Goal: Use online tool/utility: Utilize a website feature to perform a specific function

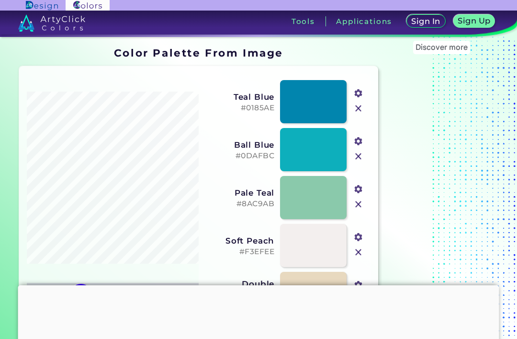
scroll to position [139, 0]
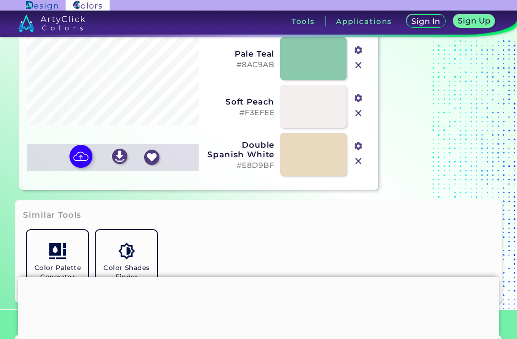
click at [81, 168] on img at bounding box center [80, 156] width 23 height 23
click at [0, 0] on input "file" at bounding box center [0, 0] width 0 height 0
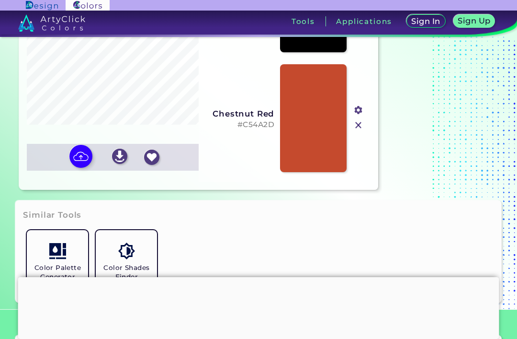
type input "#000000"
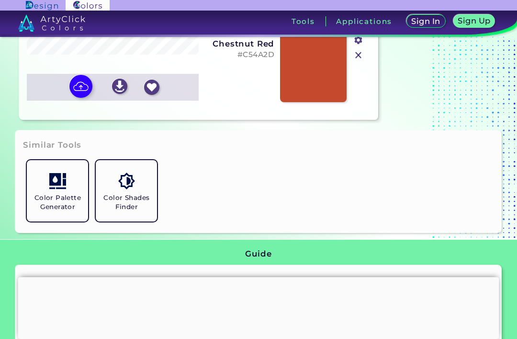
scroll to position [209, 0]
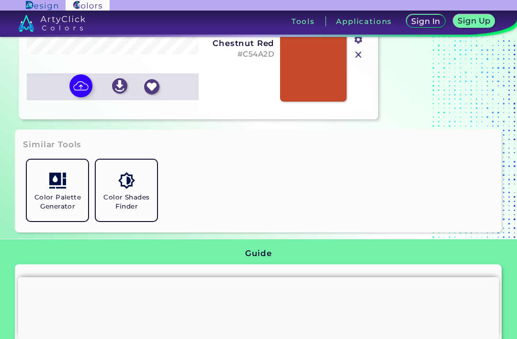
click at [71, 97] on img at bounding box center [80, 85] width 23 height 23
click at [0, 0] on input "file" at bounding box center [0, 0] width 0 height 0
type input "#cb9658"
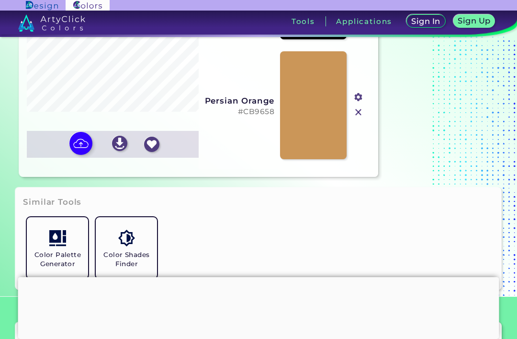
scroll to position [150, 0]
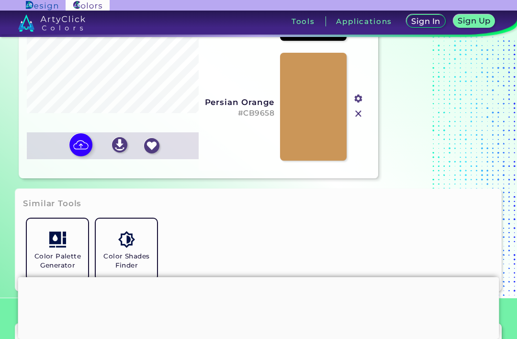
click at [90, 156] on img at bounding box center [80, 144] width 23 height 23
click at [0, 0] on input "file" at bounding box center [0, 0] width 0 height 0
type input "#413f3f"
type input "#ffffff"
type input "#d9d9d9"
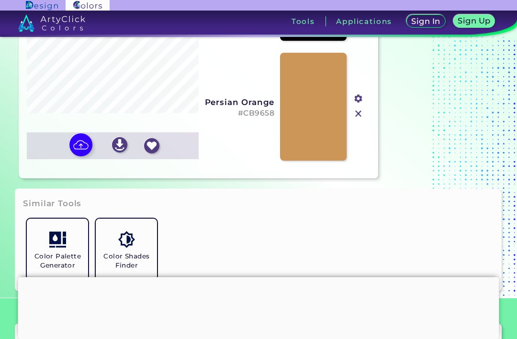
type input "#6b5e5e"
type input "#eae9e9"
type input "#a19797"
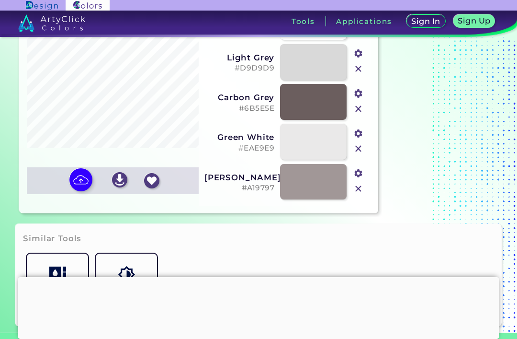
scroll to position [116, 0]
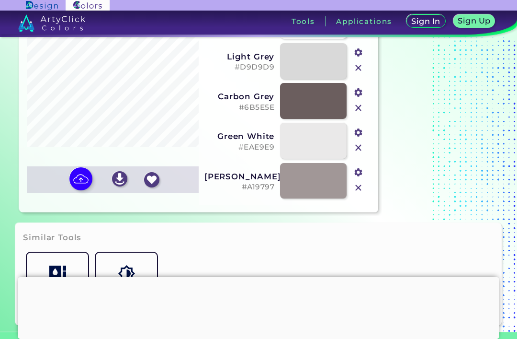
click at [79, 190] on img at bounding box center [80, 178] width 23 height 23
click at [0, 0] on input "file" at bounding box center [0, 0] width 0 height 0
type input "#000000"
type input "#fffe00"
type input "#faf900"
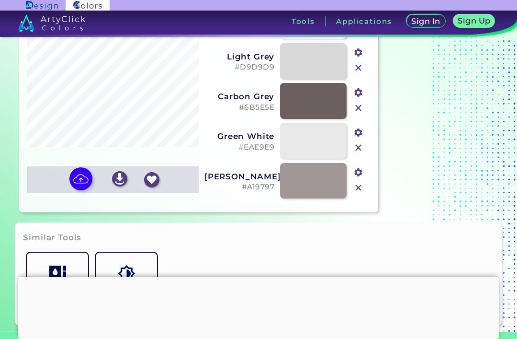
type input "#cbcb00"
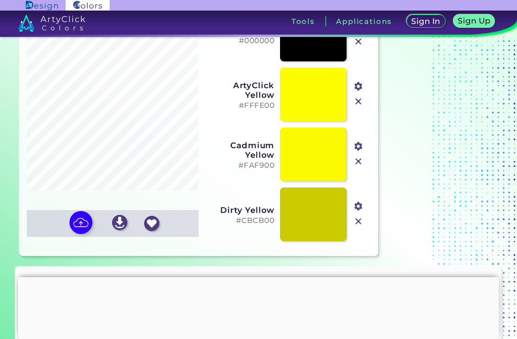
scroll to position [74, 0]
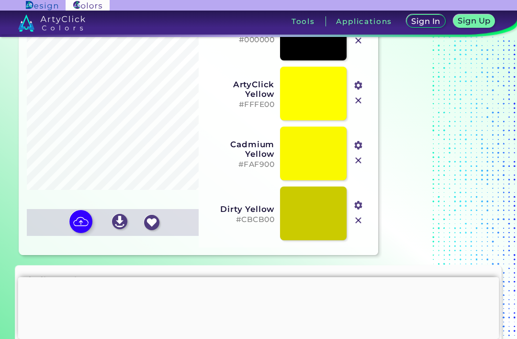
click at [80, 233] on img at bounding box center [80, 221] width 23 height 23
click at [0, 0] on input "file" at bounding box center [0, 0] width 0 height 0
type input "#656384"
type input "#ffffff"
type input "#dcdddd"
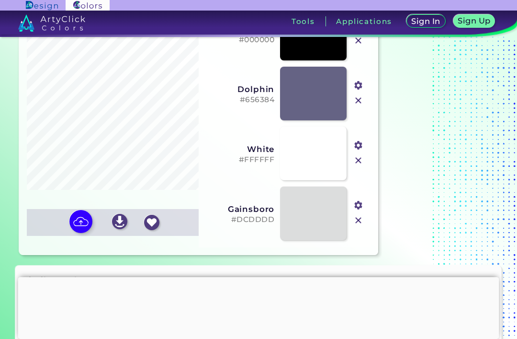
click at [75, 233] on img at bounding box center [80, 221] width 23 height 23
click at [0, 0] on input "file" at bounding box center [0, 0] width 0 height 0
type input "#ff35cd"
type input "#ff89e1"
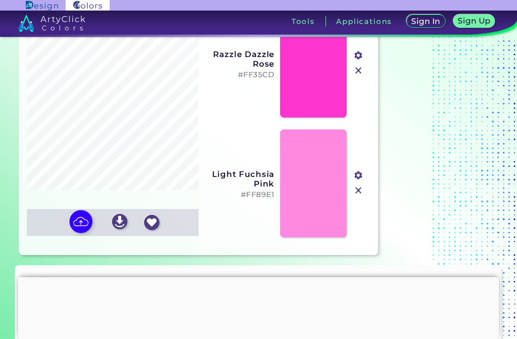
click at [76, 233] on img at bounding box center [80, 221] width 23 height 23
click at [0, 0] on input "file" at bounding box center [0, 0] width 0 height 0
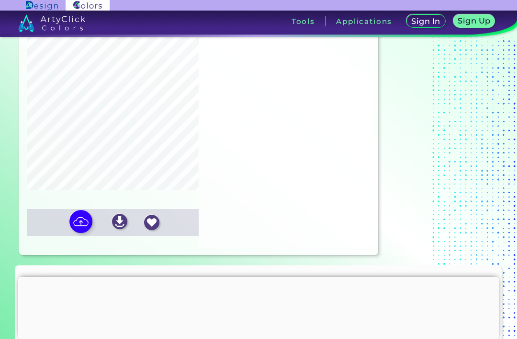
type input "#080808"
type input "#6f6f6f"
type input "#fde35d"
type input "#b29831"
type input "#efd960"
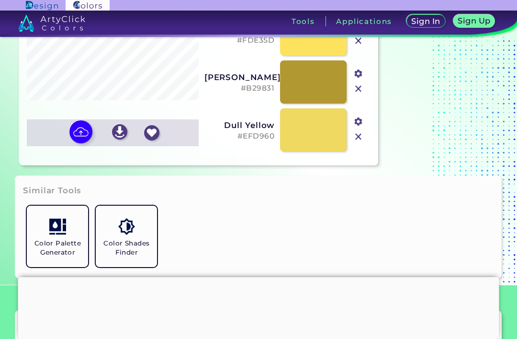
scroll to position [172, 0]
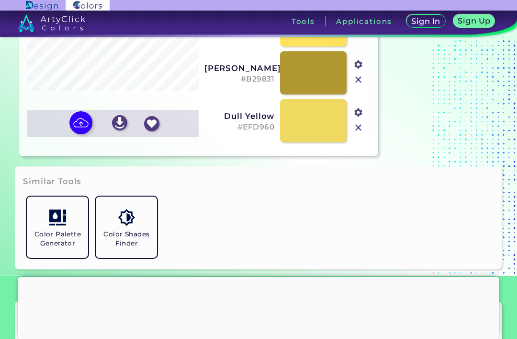
click at [84, 134] on img at bounding box center [80, 122] width 23 height 23
click at [0, 0] on input "file" at bounding box center [0, 0] width 0 height 0
type input "#000000"
type input "#fee0e8"
type input "#f2d2d9"
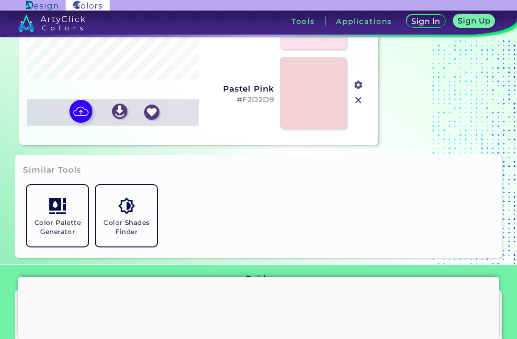
scroll to position [183, 0]
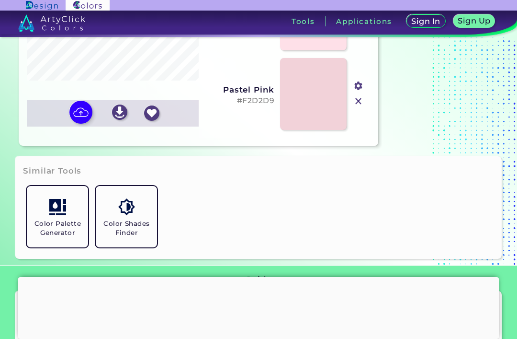
click at [80, 124] on img at bounding box center [80, 112] width 23 height 23
click at [0, 0] on input "file" at bounding box center [0, 0] width 0 height 0
type input "#e4319d"
type input "#eb73bd"
type input "#240718"
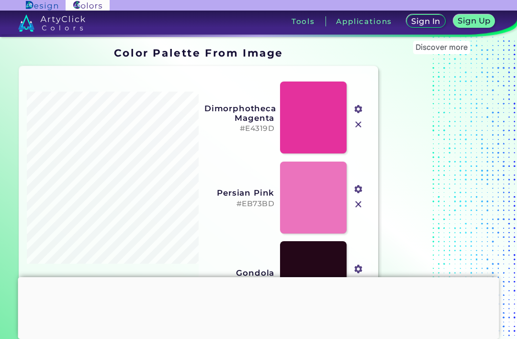
scroll to position [0, 0]
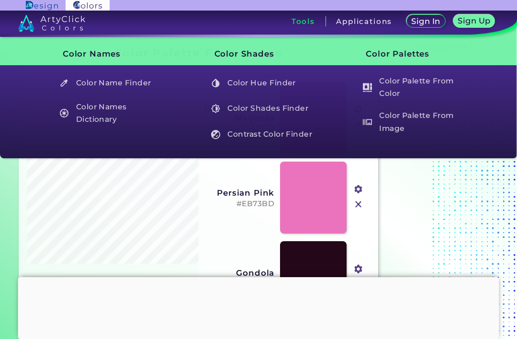
click at [302, 21] on h3 "Tools" at bounding box center [303, 21] width 23 height 7
click at [74, 113] on h5 "Color Names Dictionary" at bounding box center [111, 113] width 112 height 27
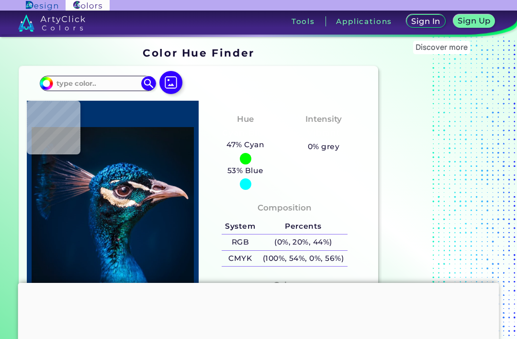
click at [160, 78] on img at bounding box center [171, 82] width 23 height 23
click at [0, 0] on input "file" at bounding box center [0, 0] width 0 height 0
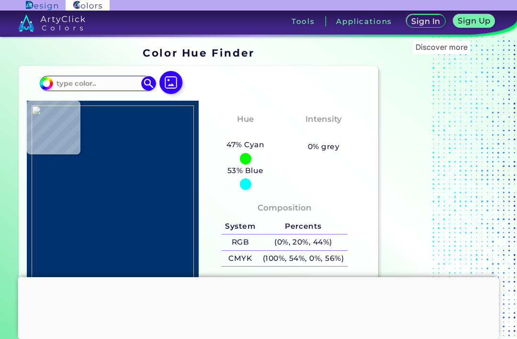
type input "#ff80ee"
type input "#FF80EE"
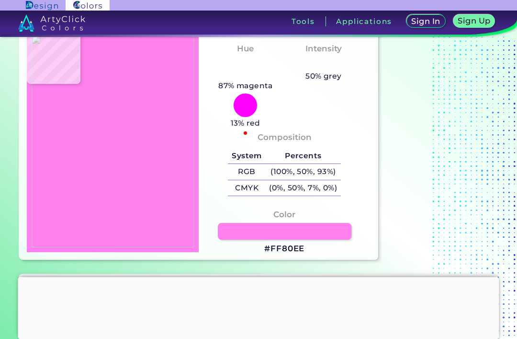
scroll to position [69, 0]
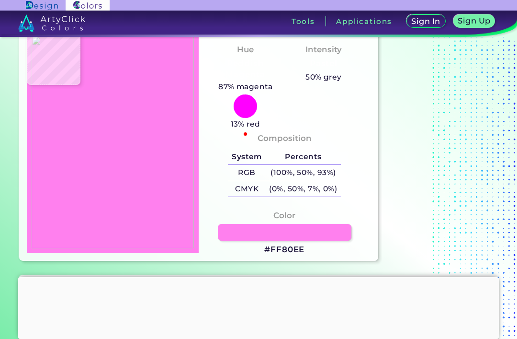
type input "#e673d6"
type input "#E673D6"
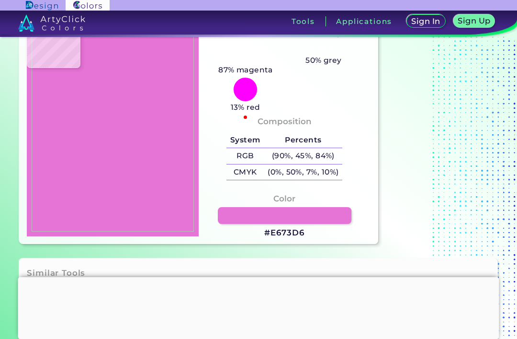
scroll to position [80, 0]
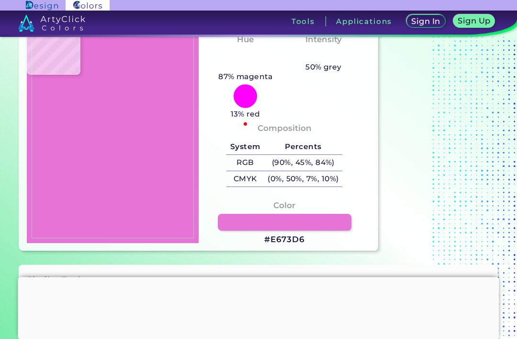
type input "#ff80ee"
type input "#FF80EE"
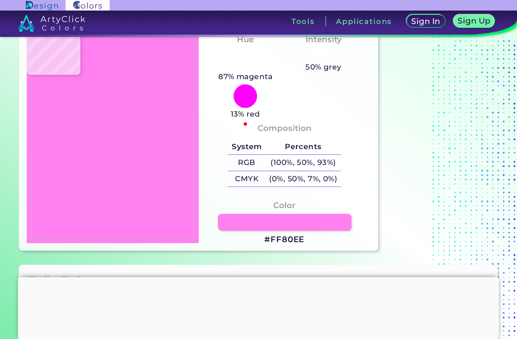
scroll to position [65, 0]
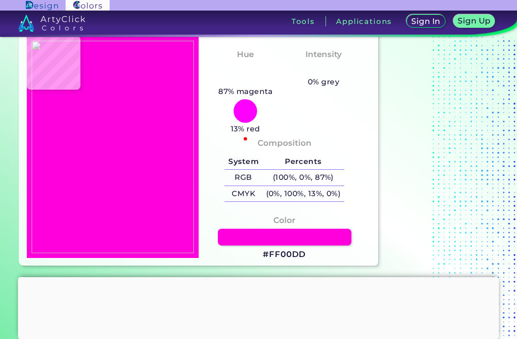
type input "#ff00dd"
type input "#FF00DD"
click at [294, 21] on h3 "Tools" at bounding box center [303, 21] width 23 height 7
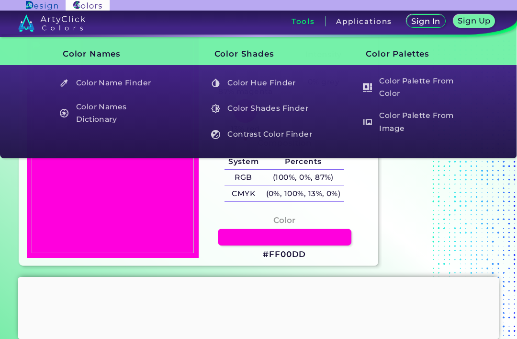
click at [135, 86] on h5 "Color Name Finder" at bounding box center [111, 83] width 112 height 18
